Goal: Task Accomplishment & Management: Use online tool/utility

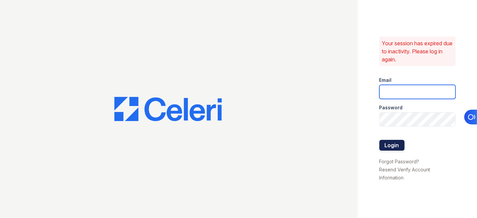
type input "[EMAIL_ADDRESS][DOMAIN_NAME]"
click at [383, 141] on button "Login" at bounding box center [391, 145] width 25 height 11
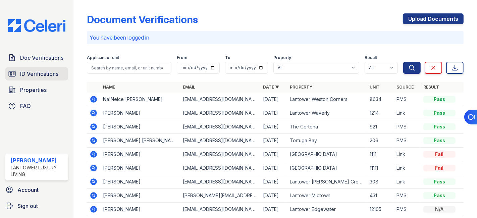
click at [49, 73] on span "ID Verifications" at bounding box center [39, 74] width 38 height 8
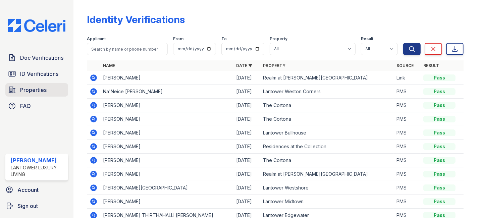
click at [30, 91] on span "Properties" at bounding box center [33, 90] width 26 height 8
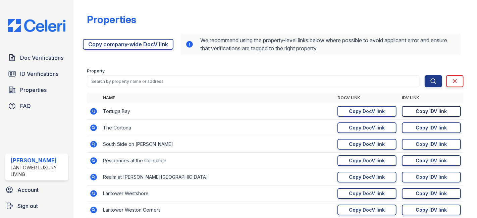
click at [424, 110] on div "Copy IDV link" at bounding box center [431, 111] width 31 height 7
click at [38, 58] on span "Doc Verifications" at bounding box center [41, 58] width 43 height 8
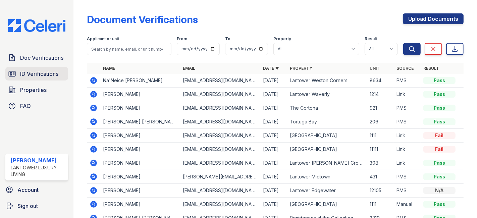
click at [37, 72] on span "ID Verifications" at bounding box center [39, 74] width 38 height 8
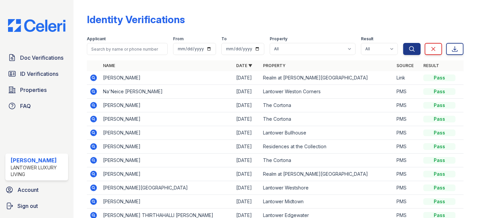
click at [37, 60] on span "Doc Verifications" at bounding box center [41, 58] width 43 height 8
